Goal: Task Accomplishment & Management: Manage account settings

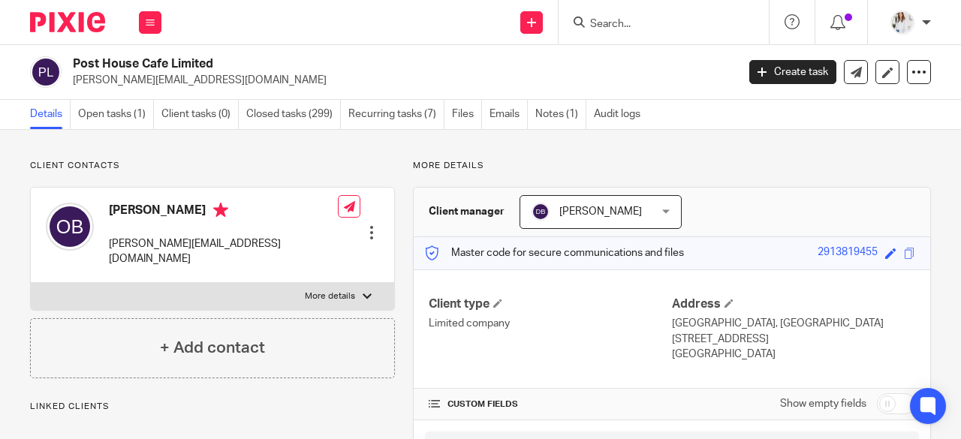
scroll to position [333, 0]
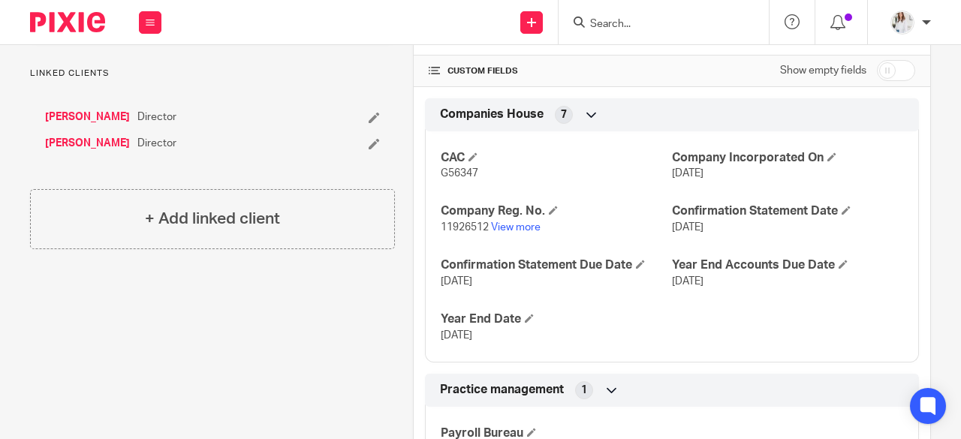
click at [611, 21] on input "Search" at bounding box center [656, 25] width 135 height 14
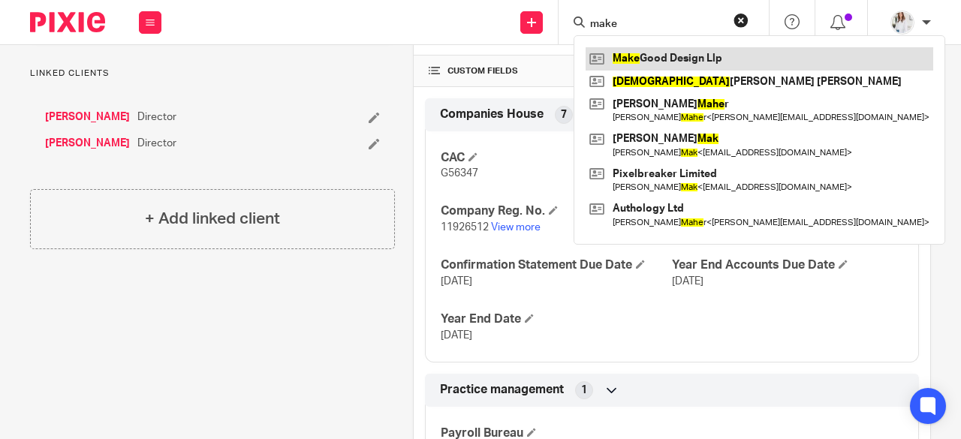
type input "make"
click at [650, 52] on link at bounding box center [760, 58] width 348 height 23
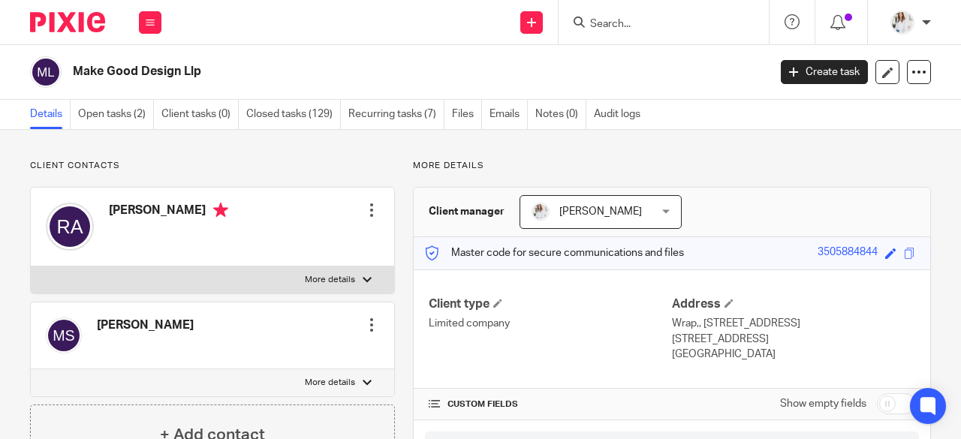
click at [627, 26] on input "Search" at bounding box center [656, 25] width 135 height 14
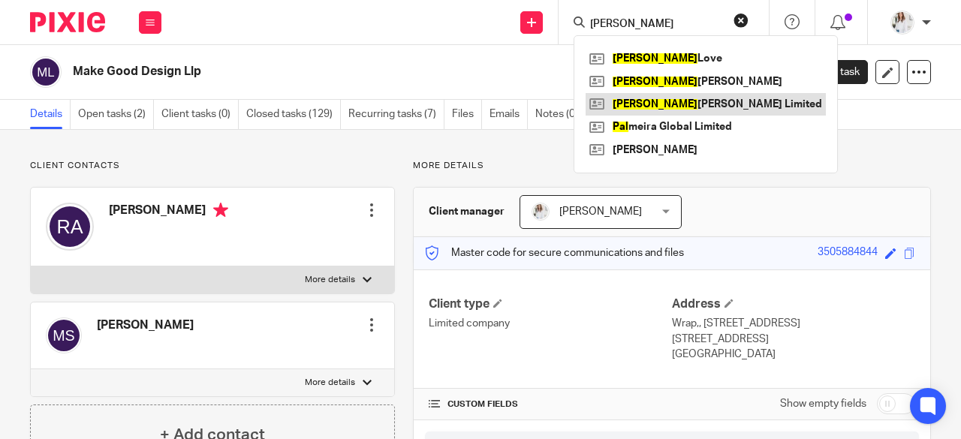
type input "paul"
click at [700, 98] on link at bounding box center [706, 104] width 240 height 23
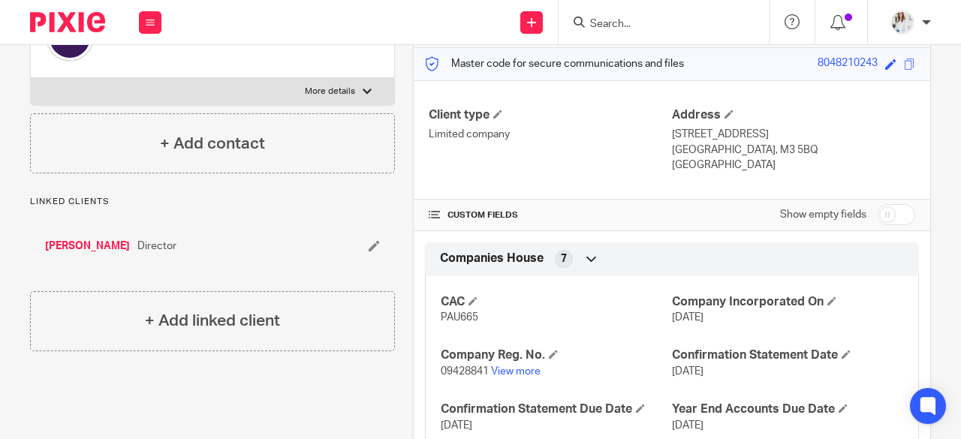
scroll to position [518, 0]
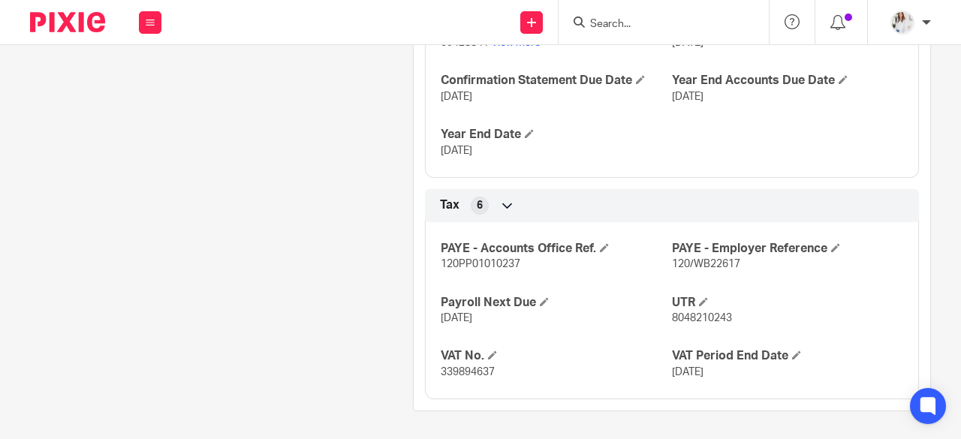
click at [603, 26] on input "Search" at bounding box center [656, 25] width 135 height 14
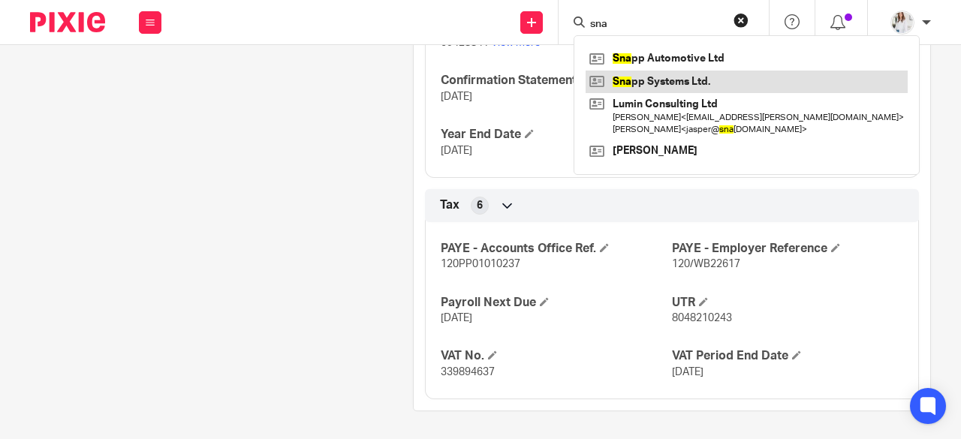
type input "sna"
click at [653, 85] on link at bounding box center [747, 82] width 322 height 23
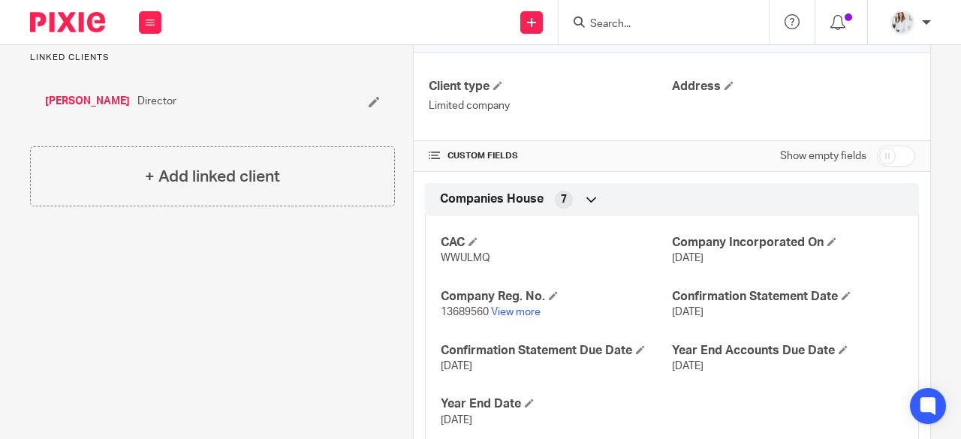
scroll to position [362, 0]
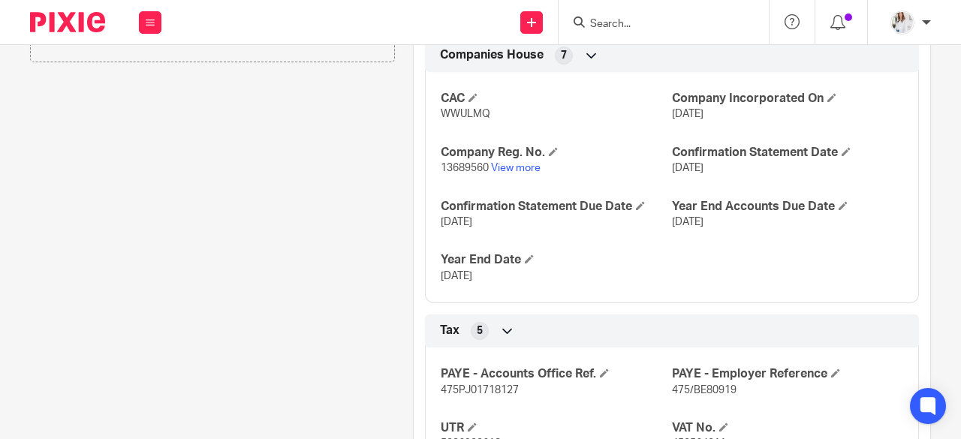
click at [647, 27] on input "Search" at bounding box center [656, 25] width 135 height 14
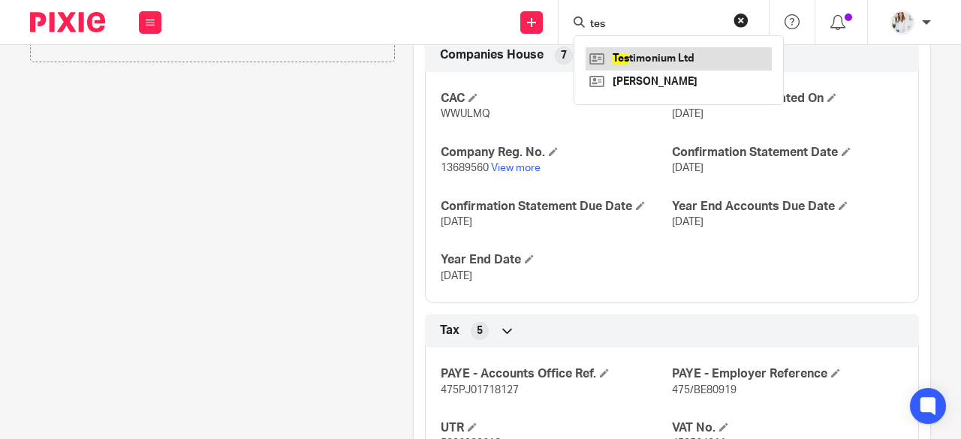
type input "tes"
click at [674, 58] on link at bounding box center [679, 58] width 186 height 23
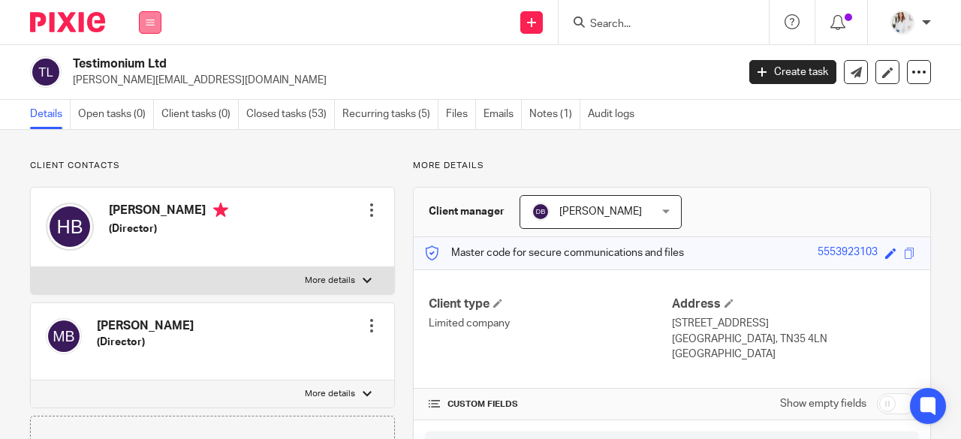
click at [155, 15] on button at bounding box center [150, 22] width 23 height 23
click at [143, 110] on link "Clients" at bounding box center [147, 114] width 35 height 11
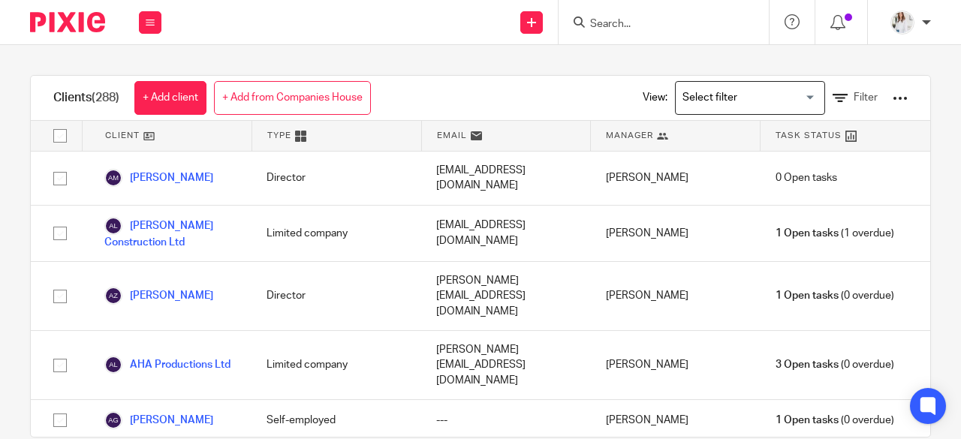
click at [737, 97] on input "Search for option" at bounding box center [746, 98] width 139 height 26
click at [833, 102] on icon at bounding box center [840, 98] width 15 height 15
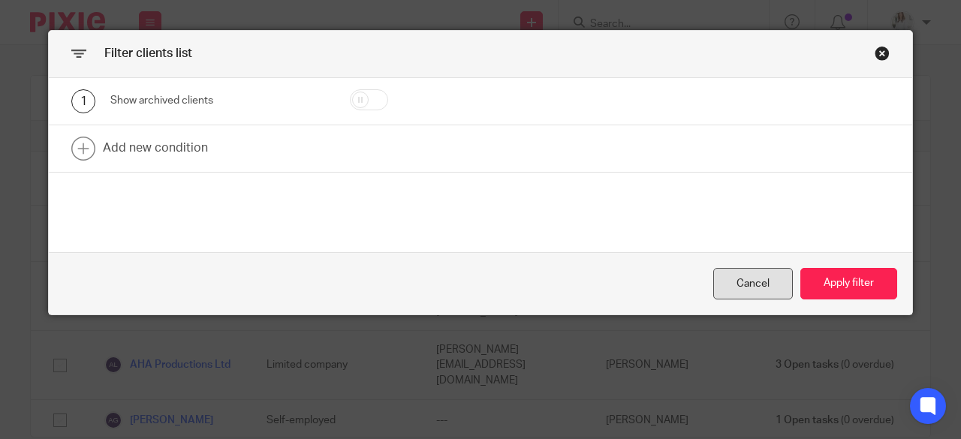
click at [765, 291] on div "Cancel" at bounding box center [753, 284] width 80 height 32
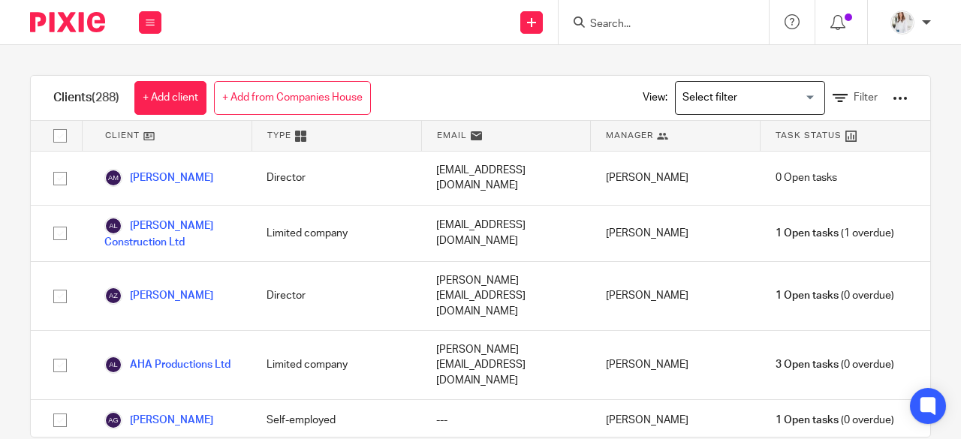
click at [893, 98] on div at bounding box center [900, 98] width 15 height 15
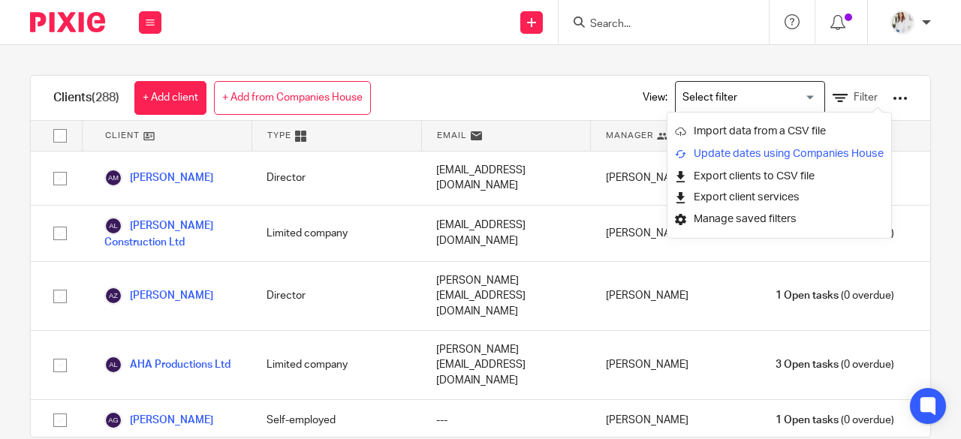
click at [722, 155] on link "Update dates using Companies House" at bounding box center [779, 154] width 209 height 23
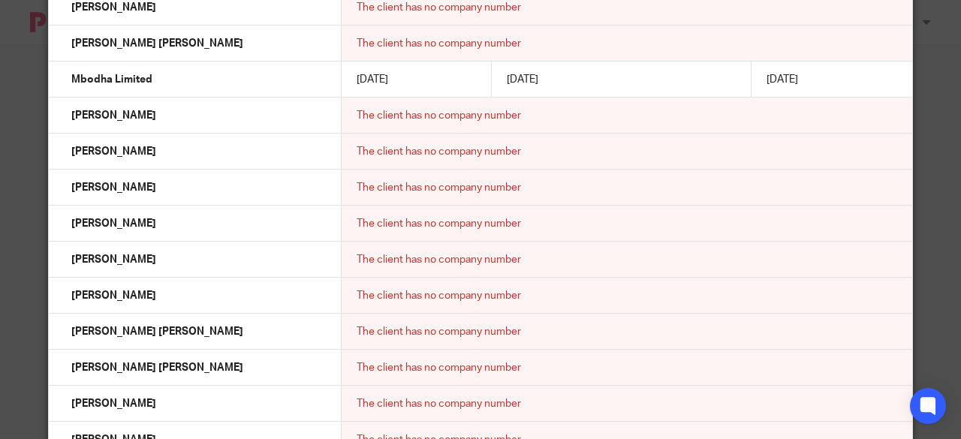
scroll to position [6307, 0]
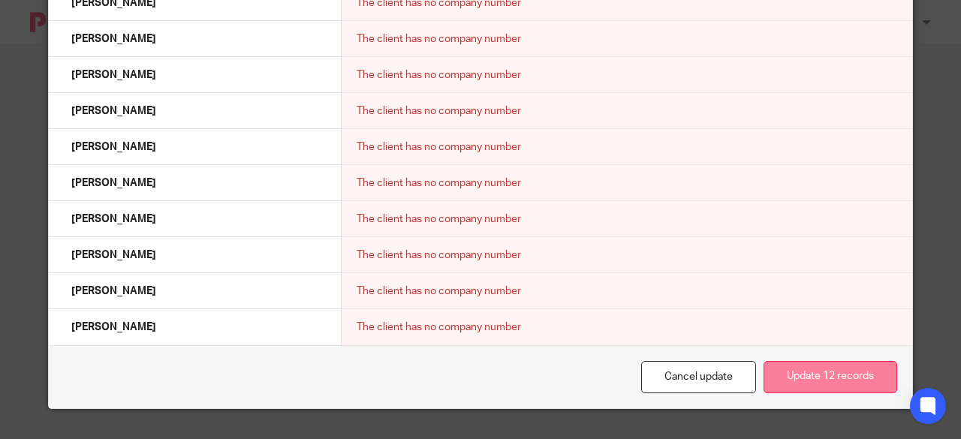
click at [822, 388] on button "Update 12 records" at bounding box center [831, 377] width 134 height 32
click at [822, 386] on button "Update 12 records" at bounding box center [831, 377] width 134 height 32
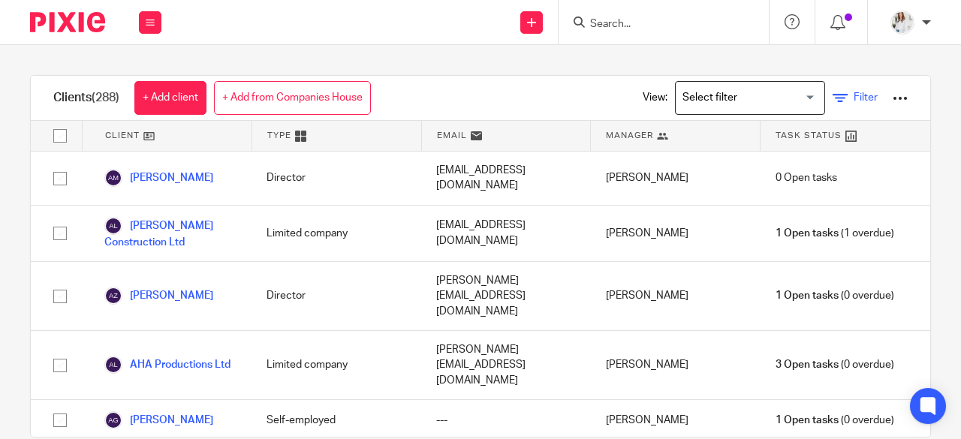
click at [854, 98] on span "Filter" at bounding box center [866, 97] width 24 height 11
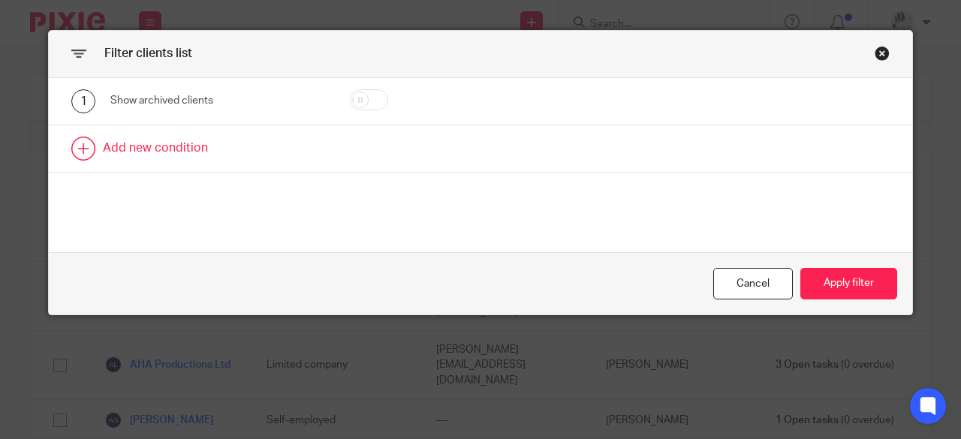
click at [202, 144] on link at bounding box center [481, 148] width 864 height 47
click at [261, 161] on div "Field" at bounding box center [205, 153] width 167 height 32
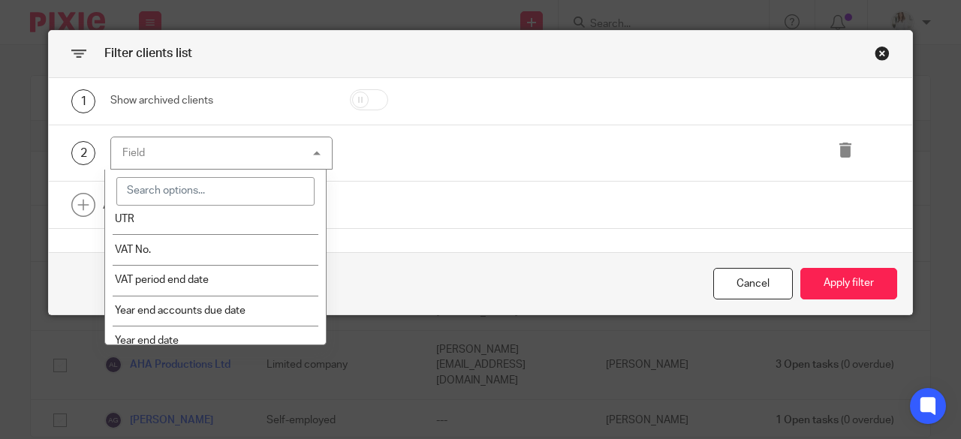
scroll to position [500, 0]
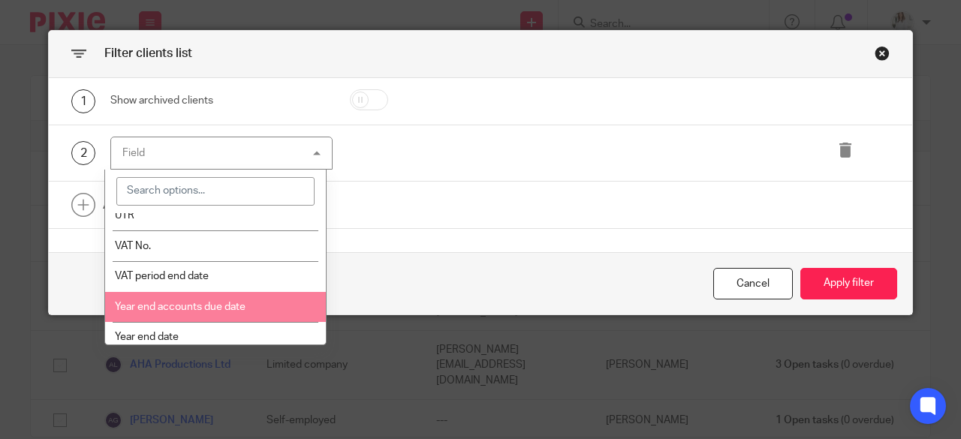
click at [254, 309] on li "Year end accounts due date" at bounding box center [215, 307] width 221 height 31
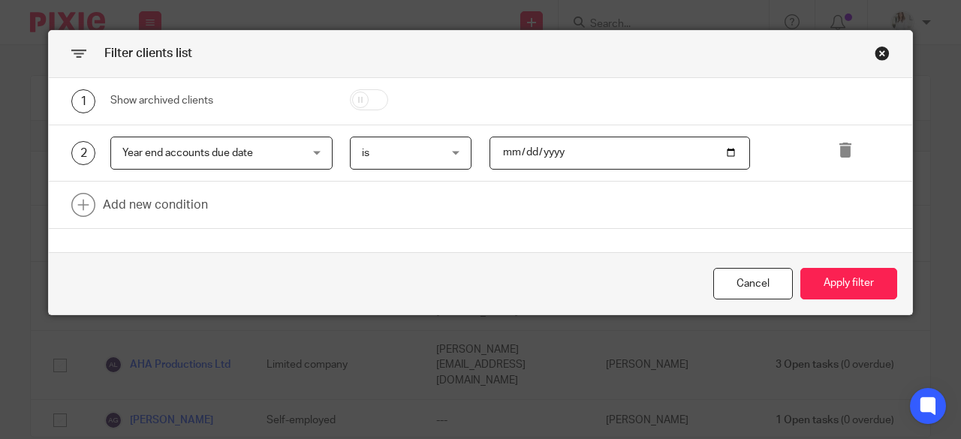
click at [426, 149] on span "is" at bounding box center [405, 153] width 87 height 32
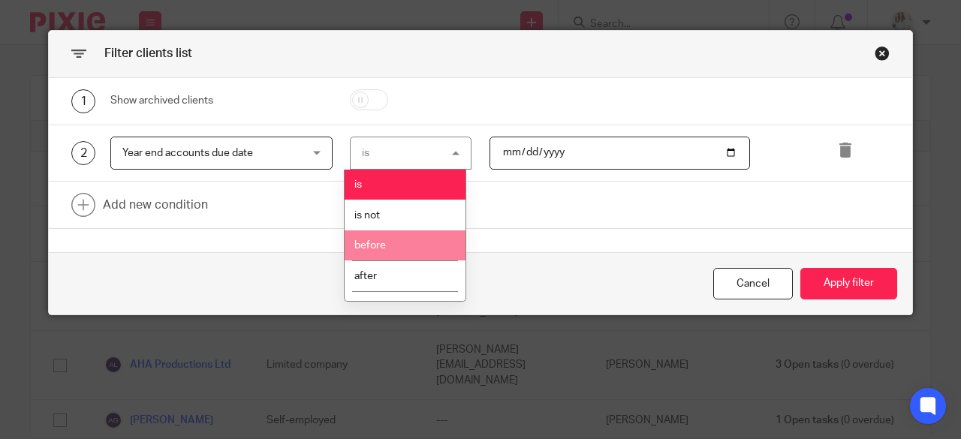
click at [411, 249] on li "before" at bounding box center [405, 246] width 120 height 31
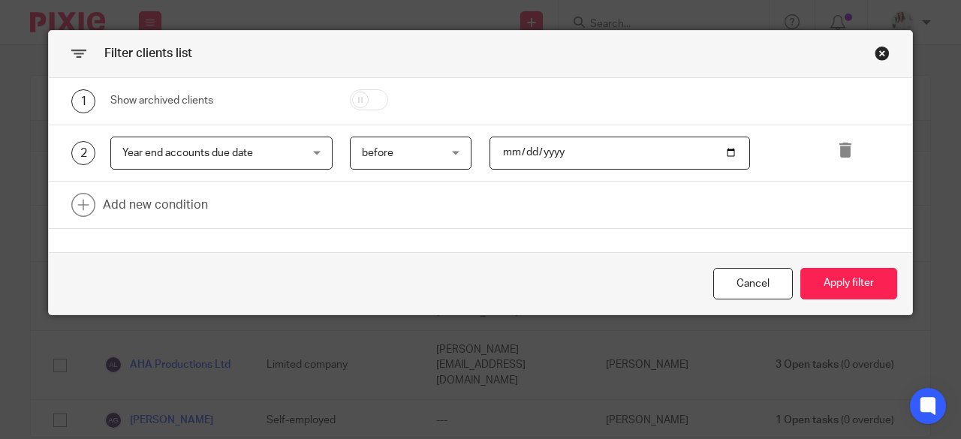
click at [716, 157] on input "date" at bounding box center [620, 154] width 261 height 34
click at [722, 156] on input "date" at bounding box center [620, 154] width 261 height 34
type input "2025-09-01"
click at [843, 274] on button "Apply filter" at bounding box center [849, 284] width 97 height 32
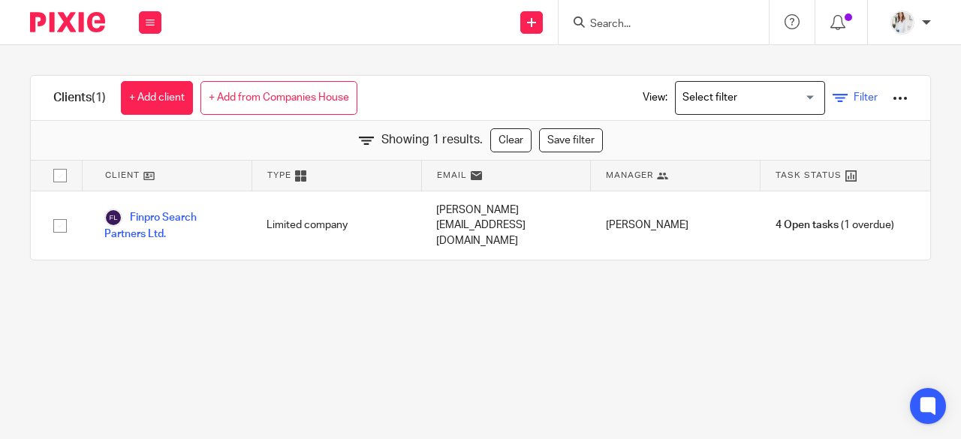
click at [833, 100] on link "Filter" at bounding box center [855, 98] width 45 height 16
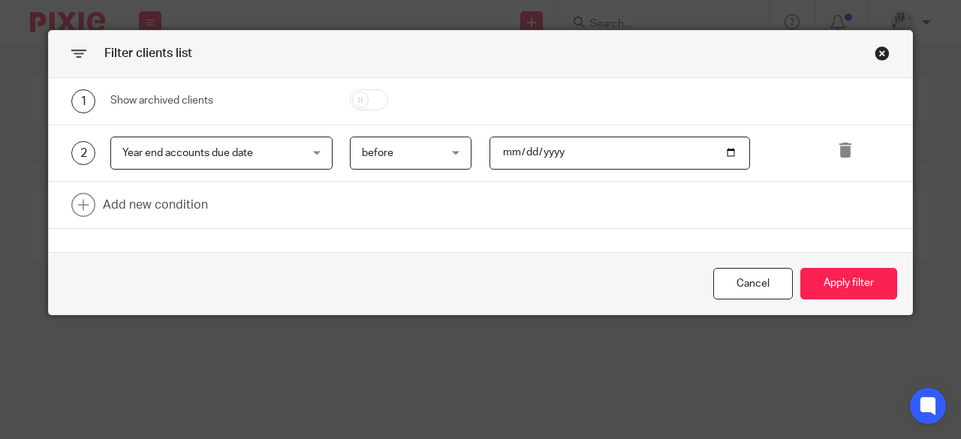
click at [659, 145] on input "2025-09-01" at bounding box center [620, 154] width 261 height 34
click at [724, 155] on input "2025-09-01" at bounding box center [620, 154] width 261 height 34
type input "2025-10-01"
click at [837, 285] on button "Apply filter" at bounding box center [849, 284] width 97 height 32
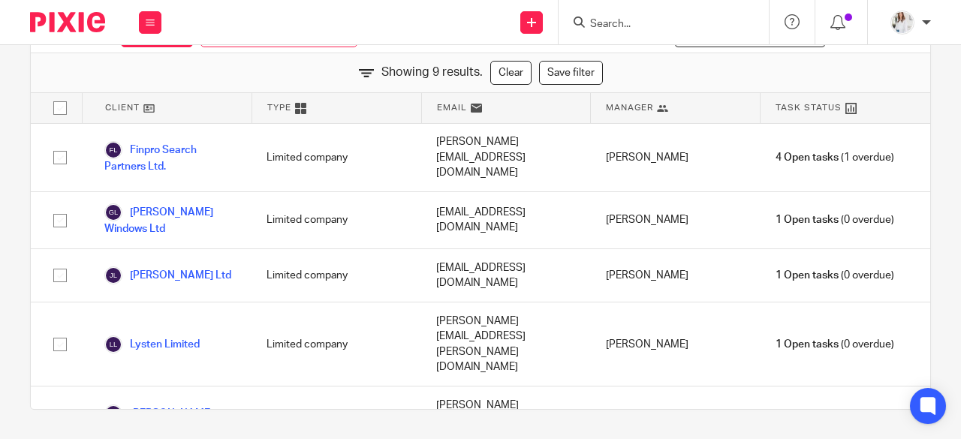
scroll to position [0, 0]
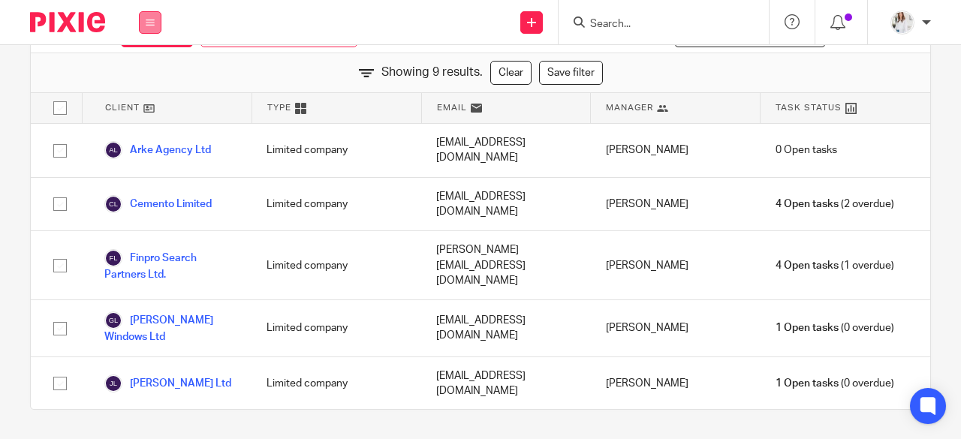
click at [150, 22] on icon at bounding box center [150, 22] width 9 height 9
click at [144, 179] on link "Settings" at bounding box center [150, 180] width 40 height 11
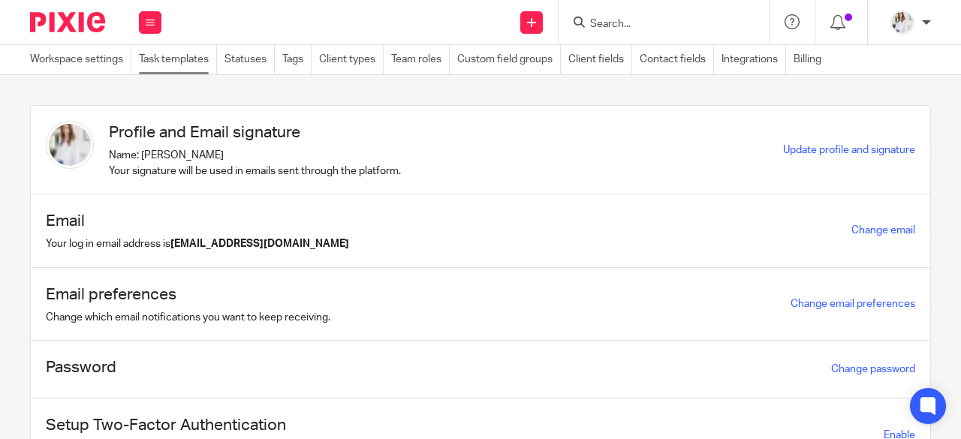
click at [170, 68] on link "Task templates" at bounding box center [178, 59] width 78 height 29
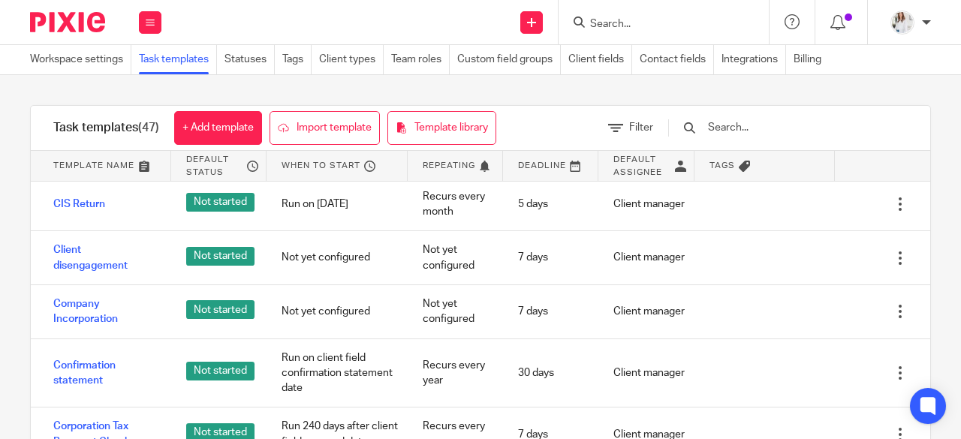
scroll to position [514, 0]
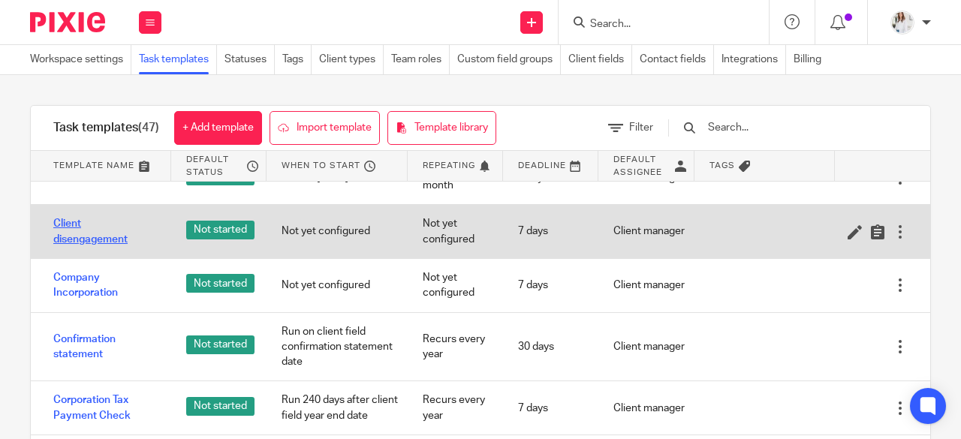
click at [95, 247] on link "Client disengagement" at bounding box center [104, 231] width 103 height 31
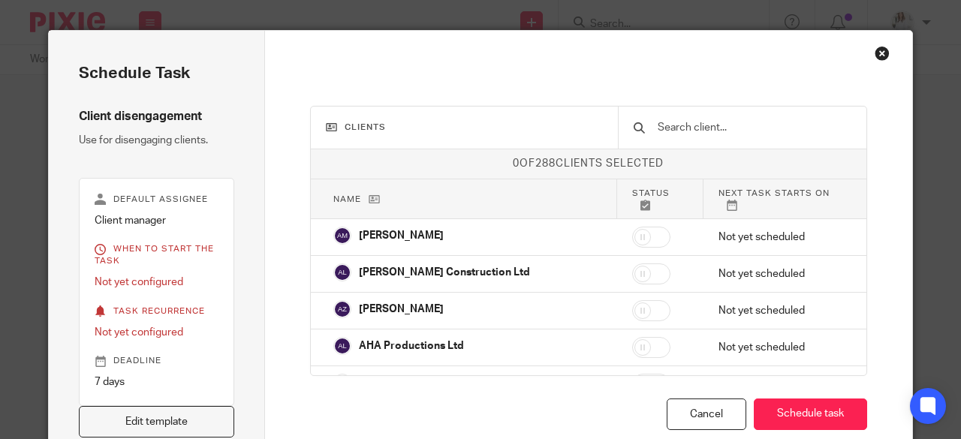
scroll to position [59, 0]
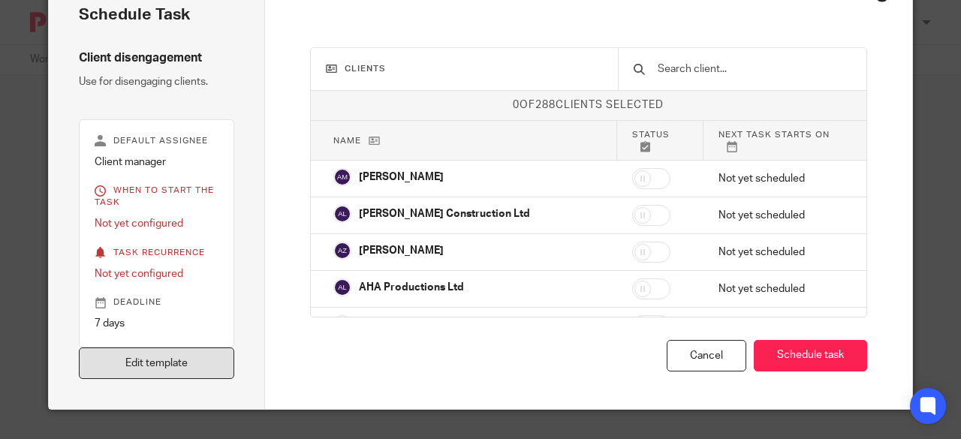
click at [167, 361] on link "Edit template" at bounding box center [156, 364] width 155 height 32
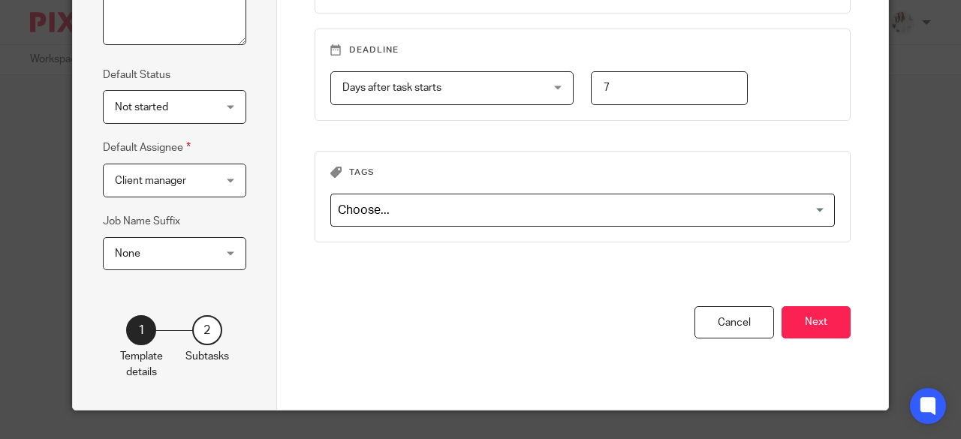
scroll to position [275, 0]
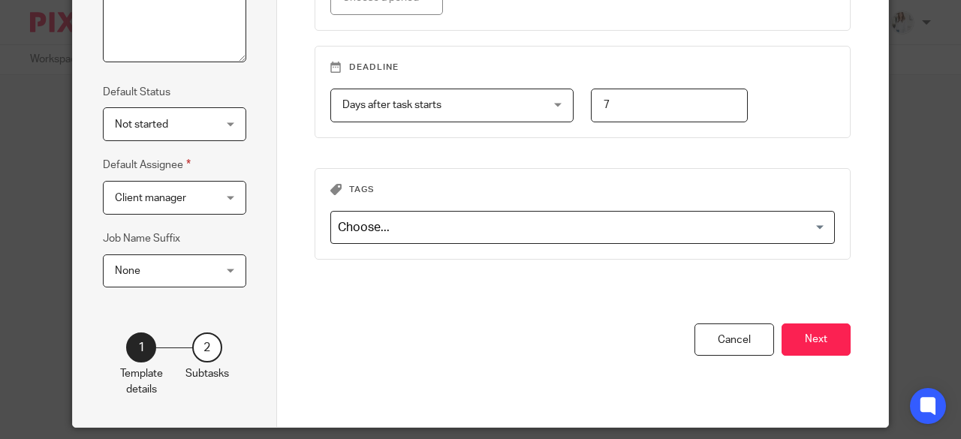
click at [823, 361] on div "You have unsaved changes Cancel Next" at bounding box center [583, 376] width 537 height 104
click at [823, 348] on button "Next" at bounding box center [816, 340] width 69 height 32
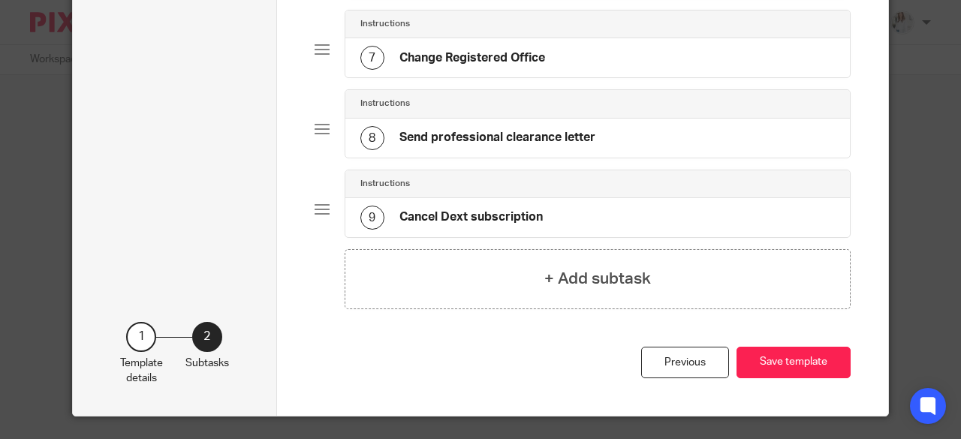
scroll to position [0, 0]
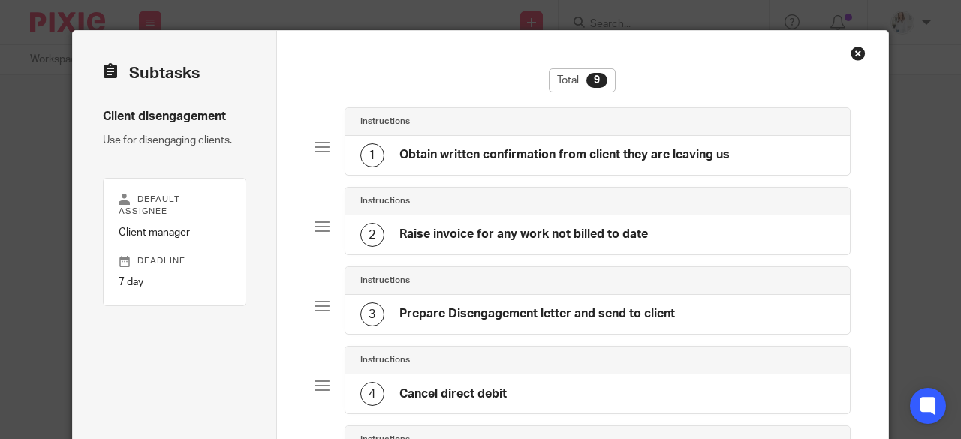
click at [858, 56] on div "Close this dialog window" at bounding box center [858, 53] width 15 height 15
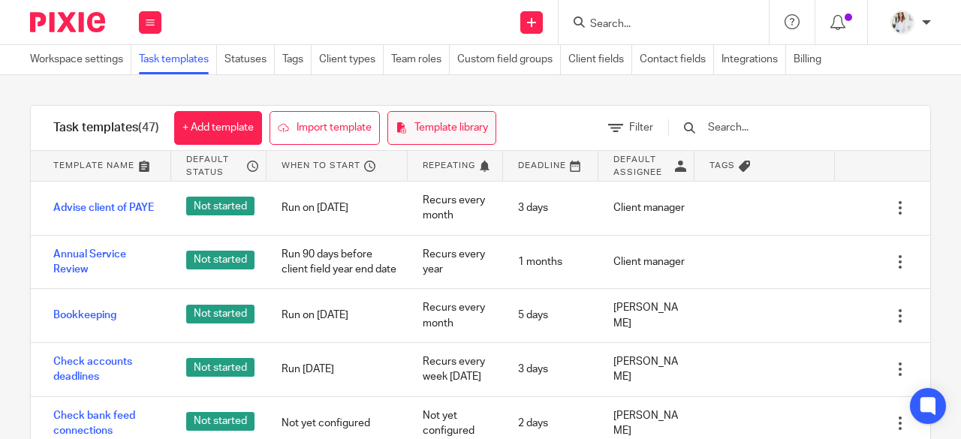
click at [457, 125] on link "Template library" at bounding box center [442, 128] width 109 height 34
click at [808, 67] on link "Billing" at bounding box center [811, 59] width 35 height 29
click at [653, 125] on div "Filter" at bounding box center [630, 128] width 45 height 16
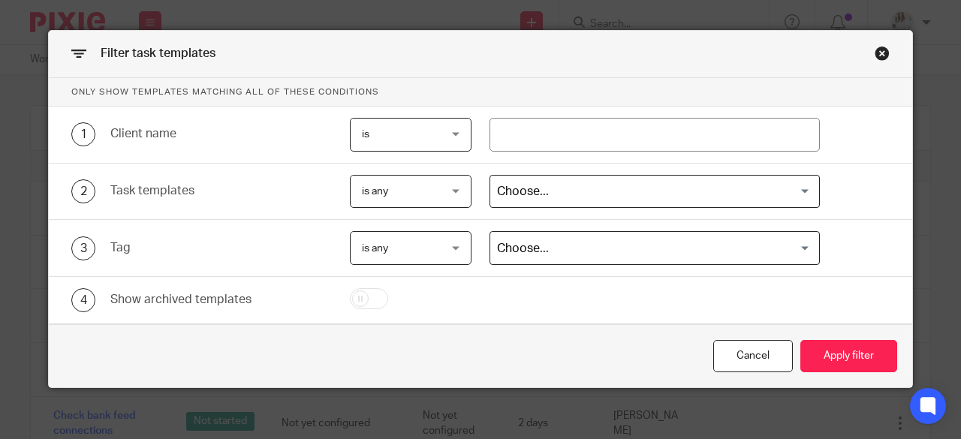
click at [884, 53] on div "Close this dialog window" at bounding box center [882, 53] width 15 height 15
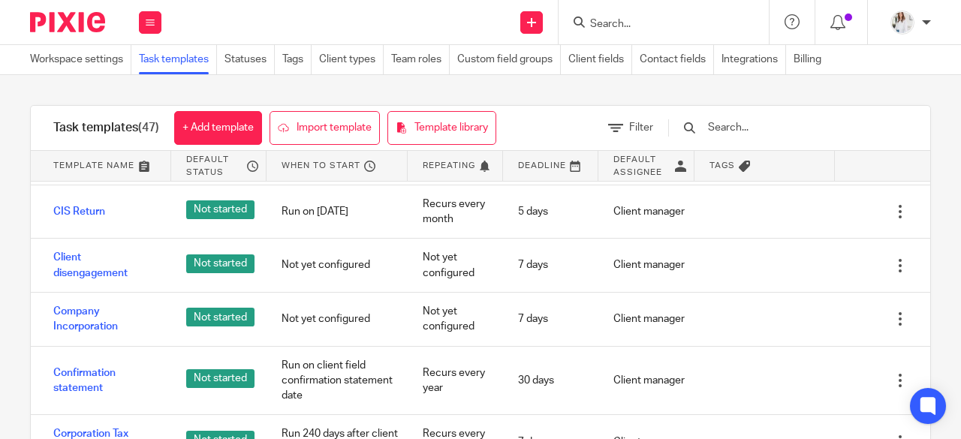
scroll to position [538, 0]
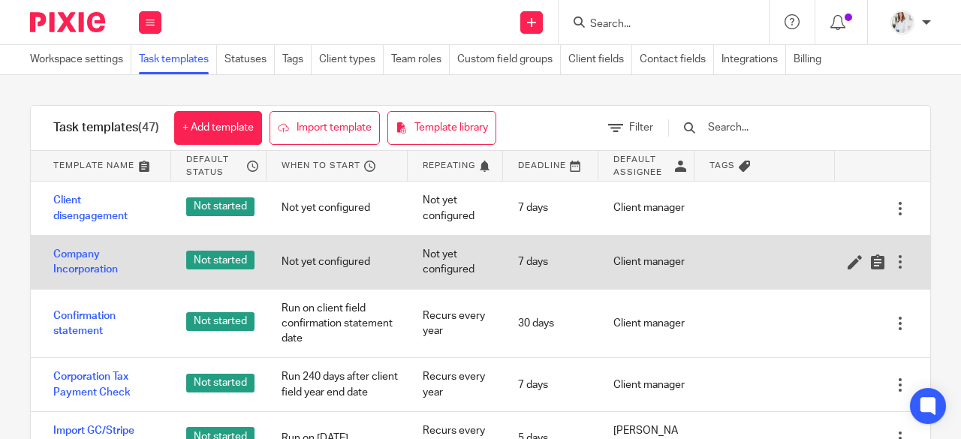
click at [893, 270] on div at bounding box center [900, 262] width 15 height 15
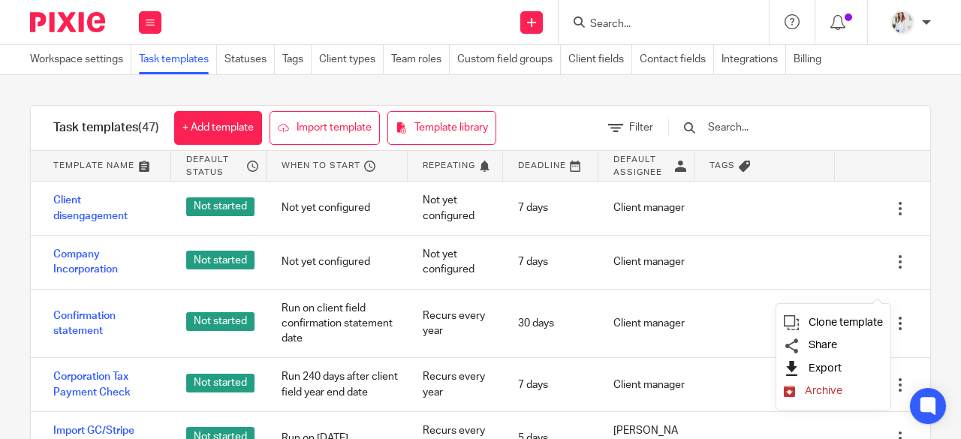
click at [822, 367] on span "Export" at bounding box center [825, 368] width 33 height 11
click at [931, 221] on div "Task templates (47) + Add template Import template Template library Filter Temp…" at bounding box center [480, 286] width 961 height 423
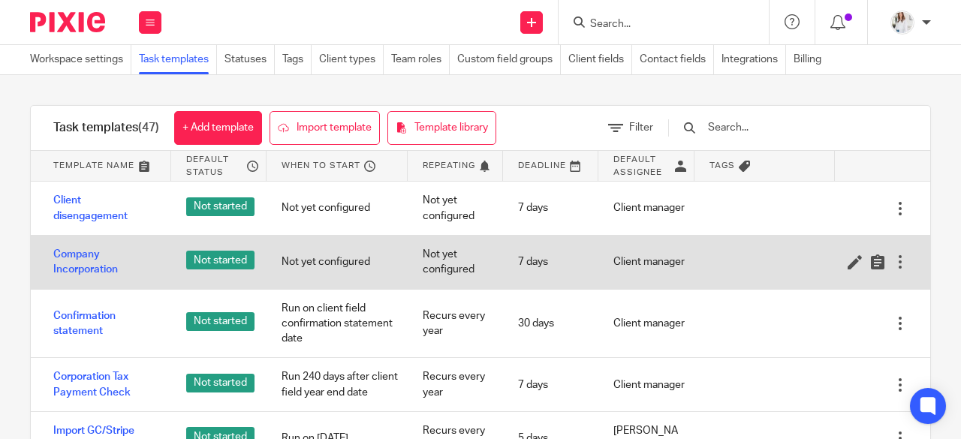
click at [893, 270] on div at bounding box center [900, 262] width 15 height 15
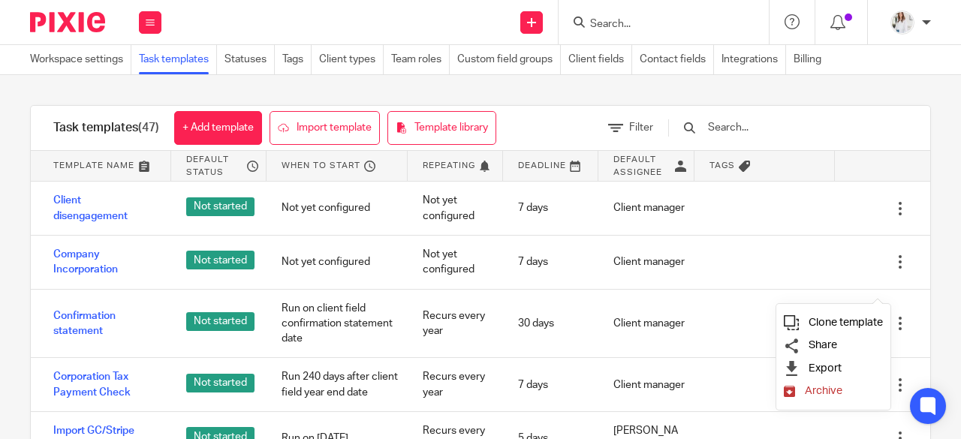
click at [800, 321] on link "Clone template" at bounding box center [833, 322] width 99 height 11
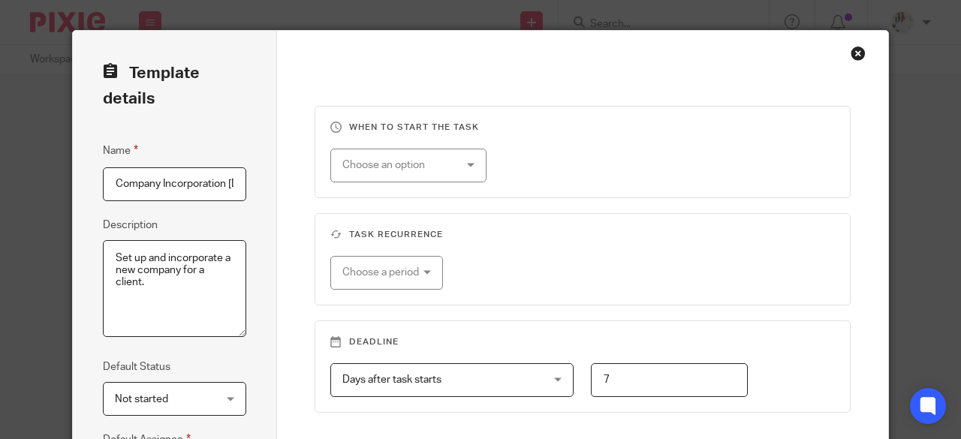
click at [856, 55] on div "Close this dialog window" at bounding box center [858, 53] width 15 height 15
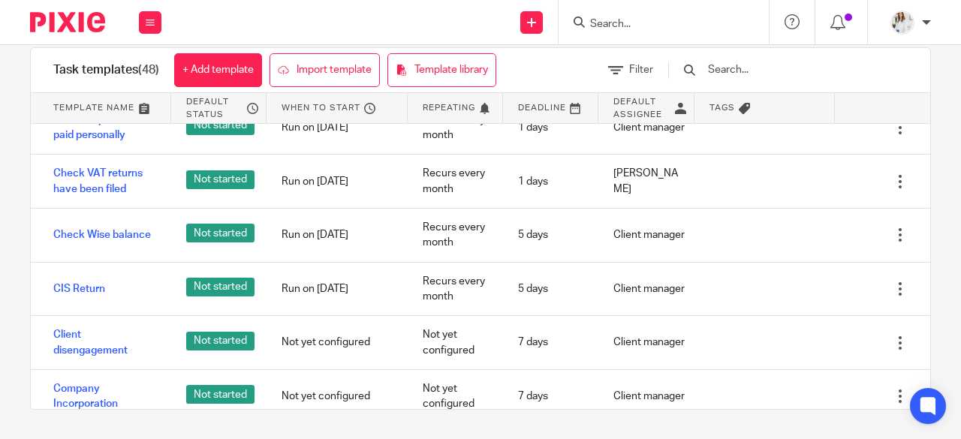
scroll to position [2484, 0]
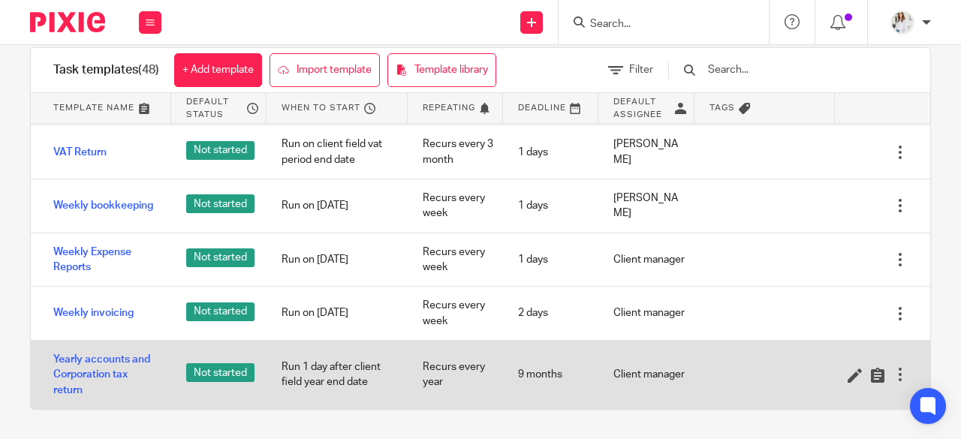
click at [893, 381] on div at bounding box center [900, 374] width 15 height 15
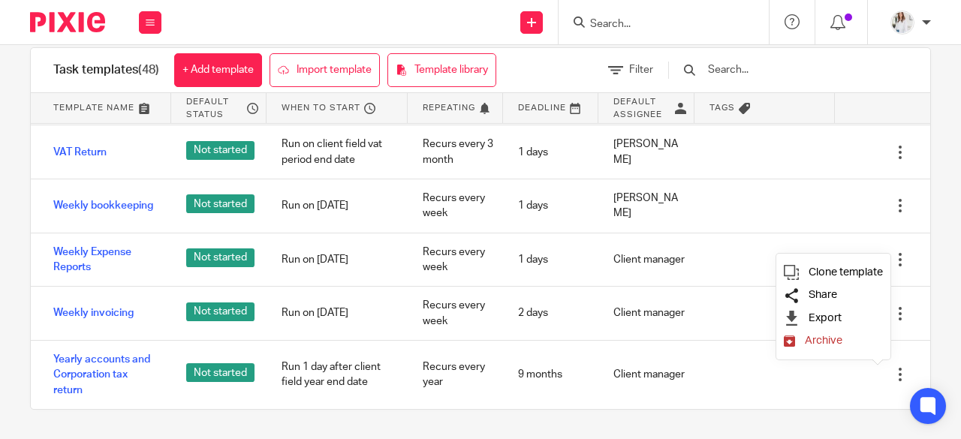
click at [814, 292] on span "Share" at bounding box center [823, 295] width 29 height 11
click at [821, 321] on span "Export" at bounding box center [825, 317] width 33 height 11
click at [148, 19] on icon at bounding box center [150, 22] width 9 height 9
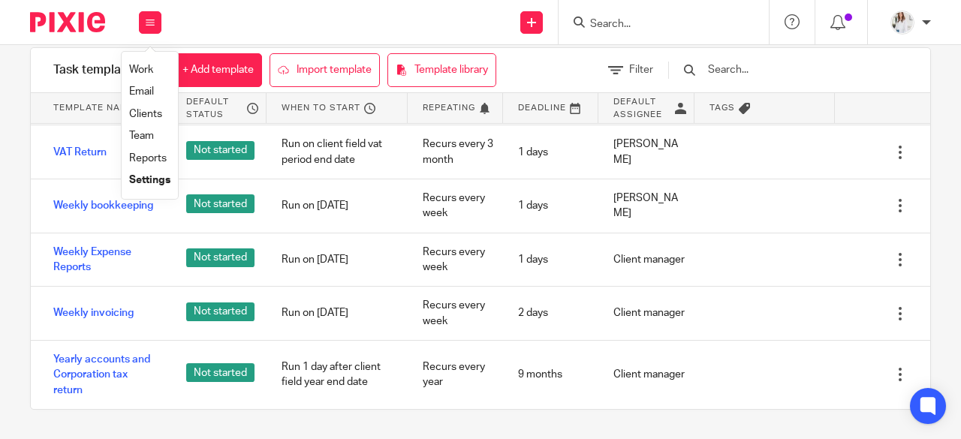
click at [147, 161] on link "Reports" at bounding box center [148, 158] width 38 height 11
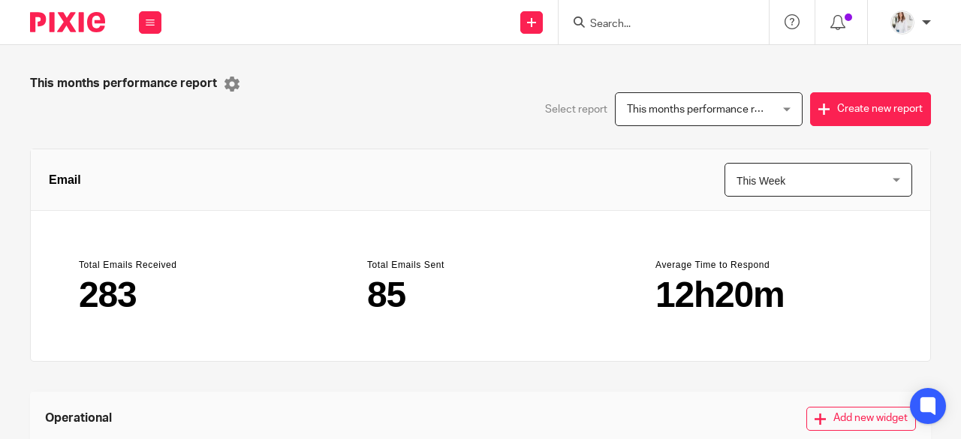
click at [773, 176] on span "This Week" at bounding box center [807, 180] width 140 height 32
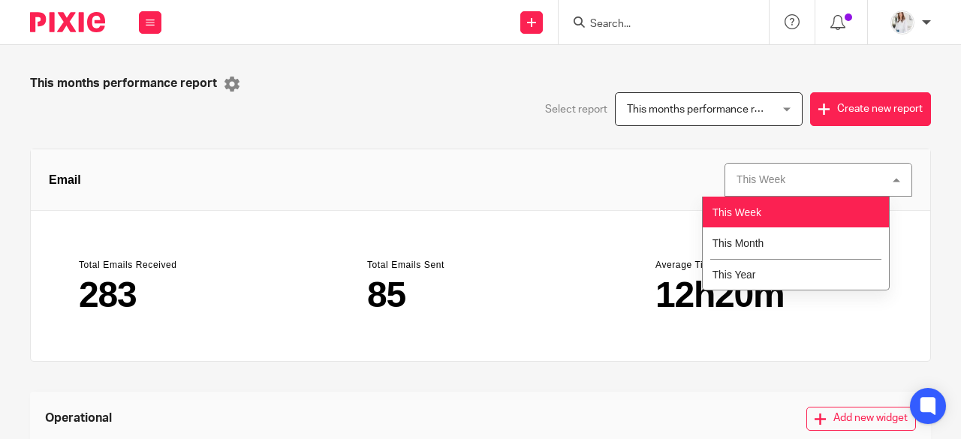
click at [773, 176] on div "This Week This Week" at bounding box center [819, 180] width 188 height 34
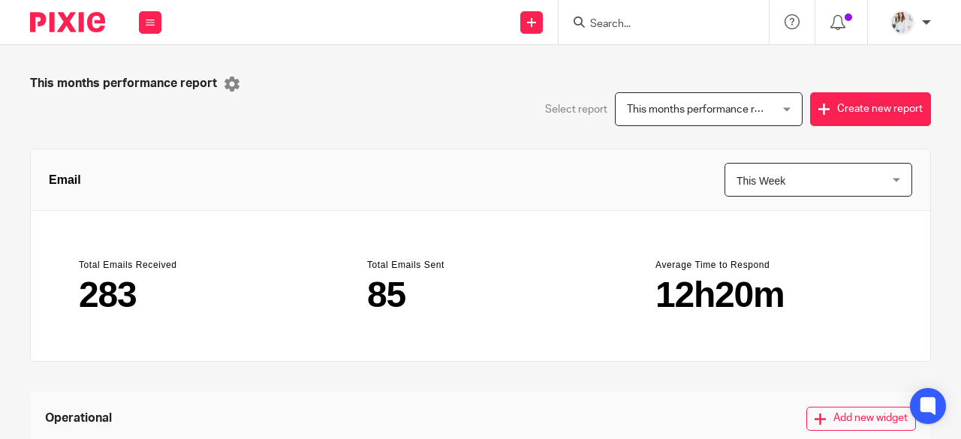
click at [773, 176] on span "This Week" at bounding box center [807, 180] width 140 height 32
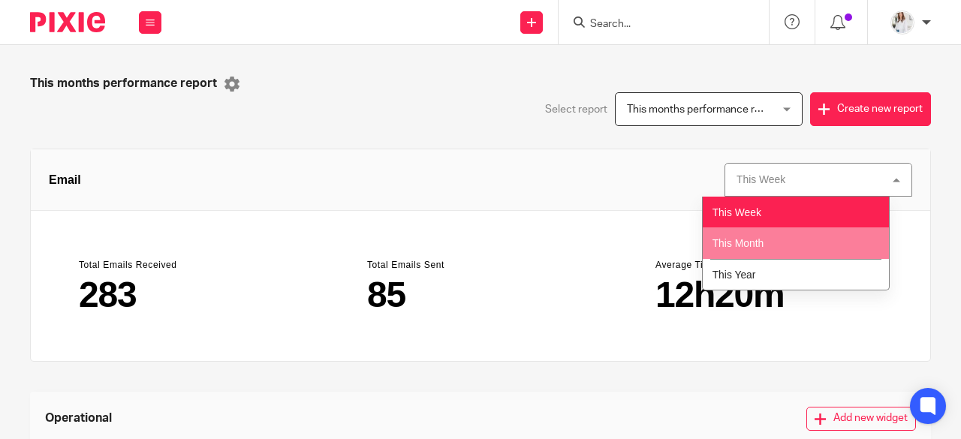
click at [762, 243] on span "This Month" at bounding box center [739, 243] width 52 height 12
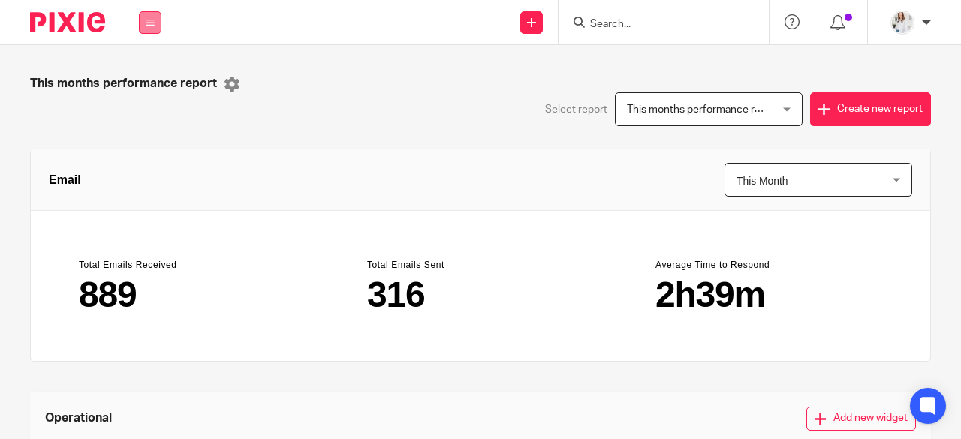
click at [147, 28] on button at bounding box center [150, 22] width 23 height 23
click at [144, 179] on link "Settings" at bounding box center [150, 180] width 40 height 11
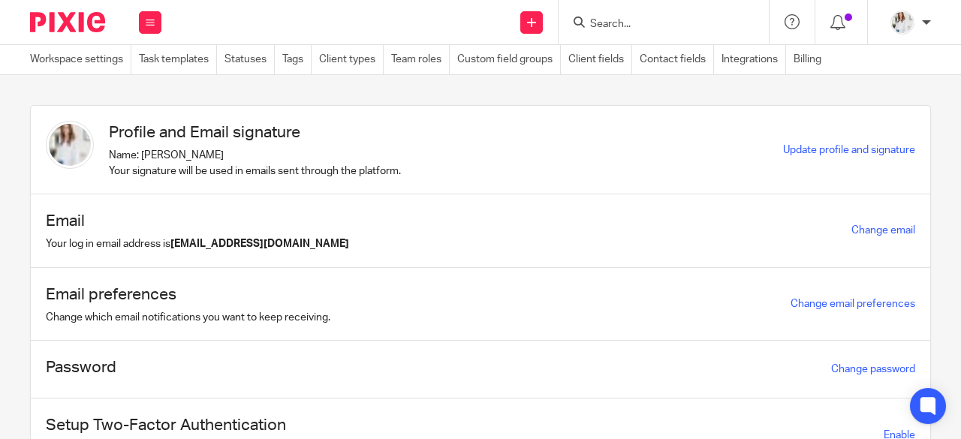
click at [162, 14] on div "Work Email Clients Team Reports Settings" at bounding box center [150, 22] width 53 height 44
click at [144, 73] on link "Work" at bounding box center [141, 70] width 24 height 11
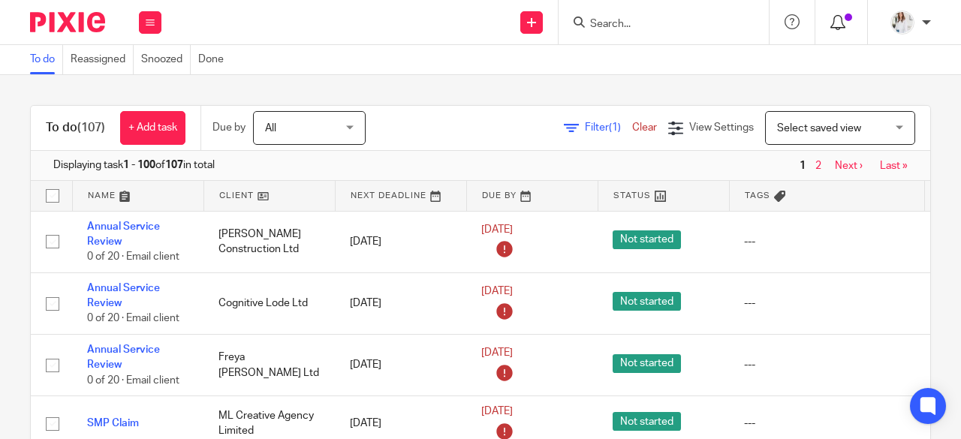
click at [841, 23] on icon at bounding box center [838, 22] width 15 height 15
click at [927, 23] on div at bounding box center [926, 22] width 9 height 9
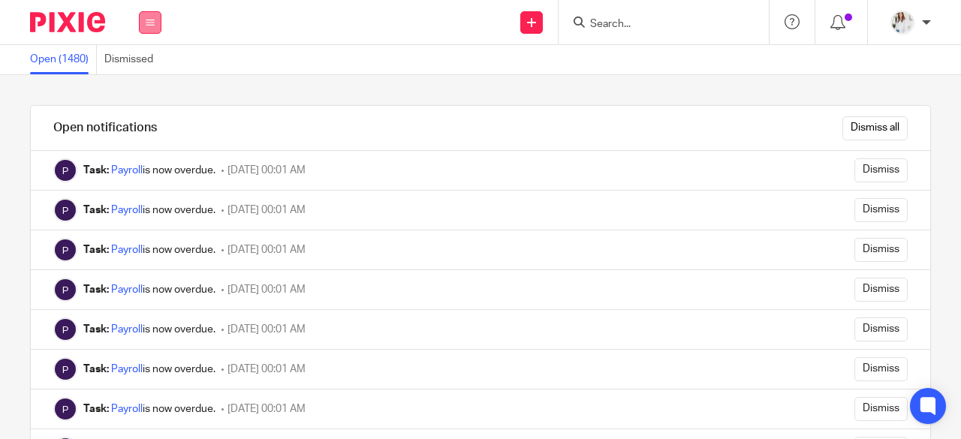
click at [154, 29] on button at bounding box center [150, 22] width 23 height 23
click at [150, 68] on link "Work" at bounding box center [142, 70] width 24 height 11
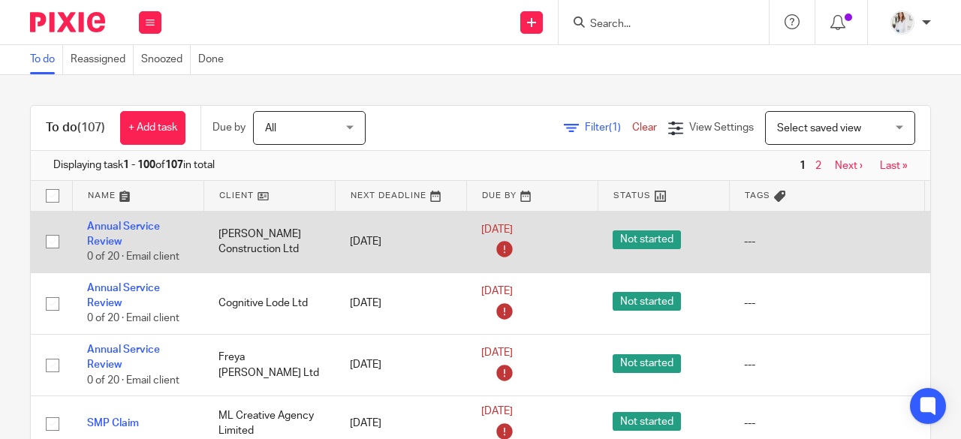
click at [459, 256] on td "[DATE]" at bounding box center [400, 242] width 131 height 62
